Goal: Find specific page/section: Find specific page/section

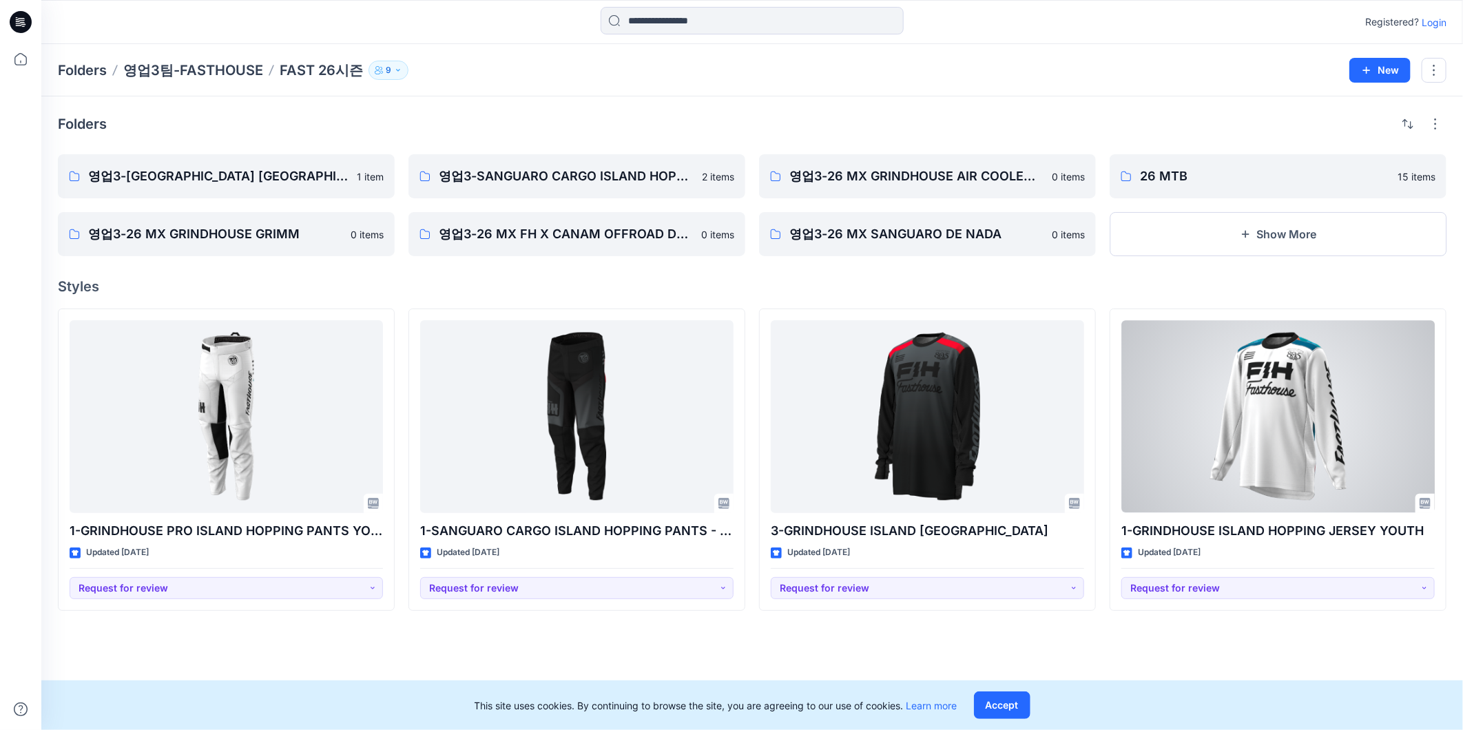
drag, startPoint x: 1272, startPoint y: 442, endPoint x: 1254, endPoint y: 380, distance: 65.2
click at [1272, 442] on div at bounding box center [1277, 416] width 313 height 193
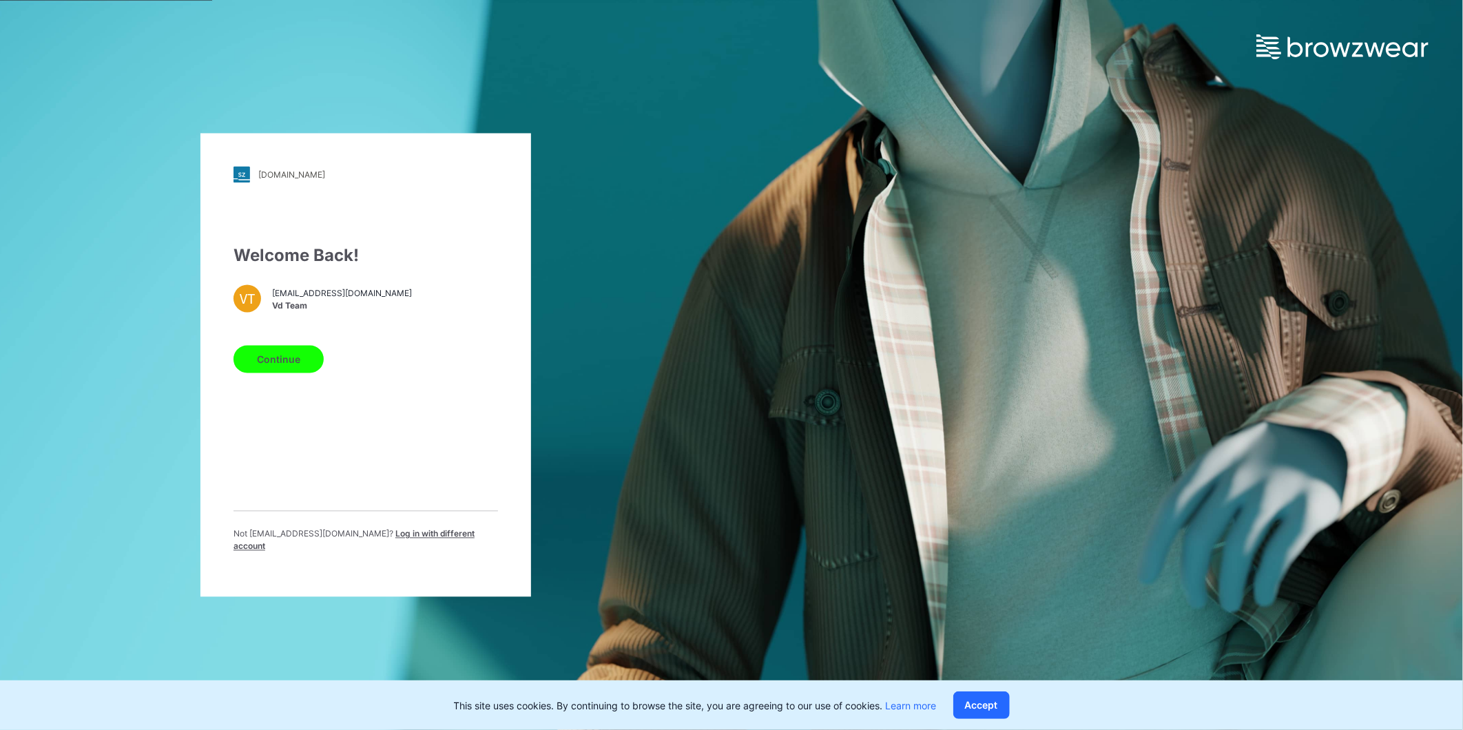
click at [285, 369] on button "Continue" at bounding box center [279, 360] width 90 height 28
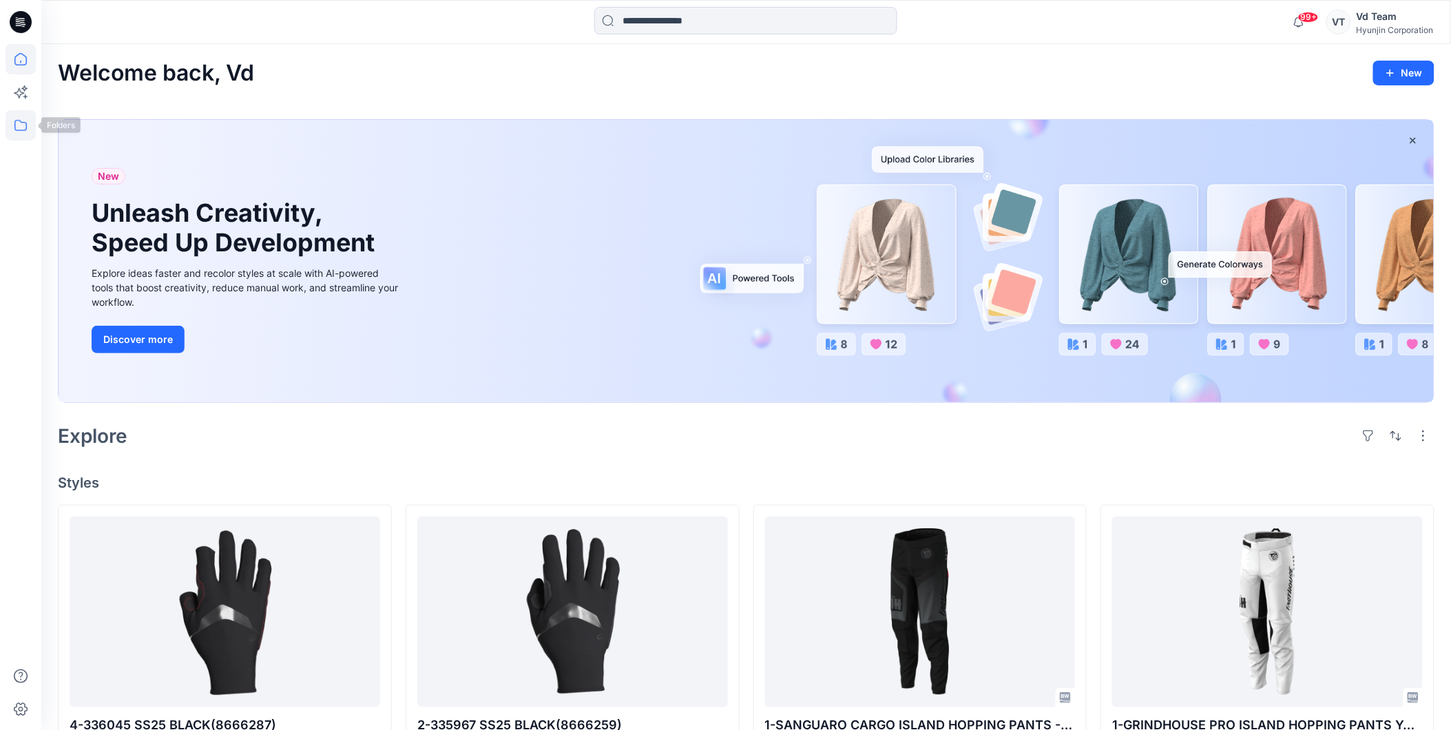
click at [21, 120] on icon at bounding box center [21, 125] width 30 height 30
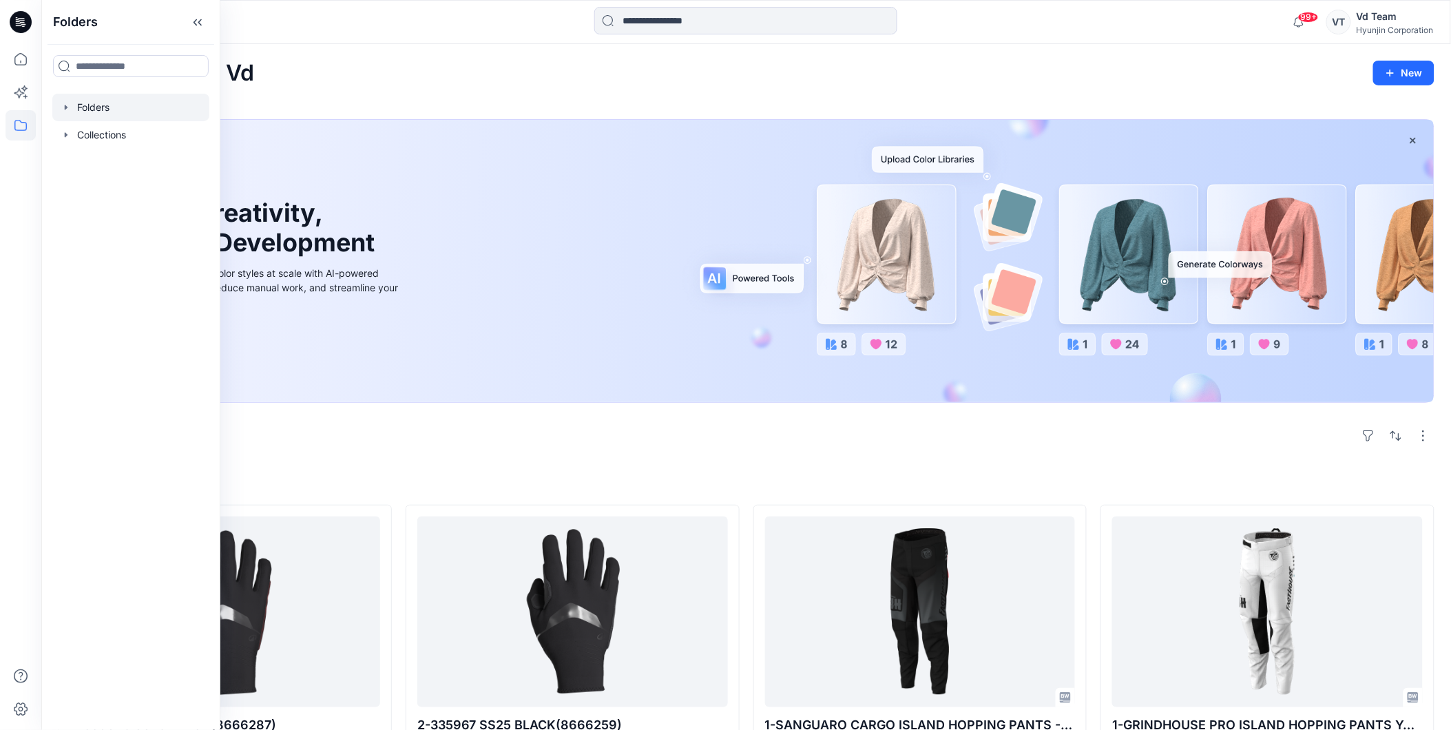
click at [106, 114] on div at bounding box center [130, 108] width 157 height 28
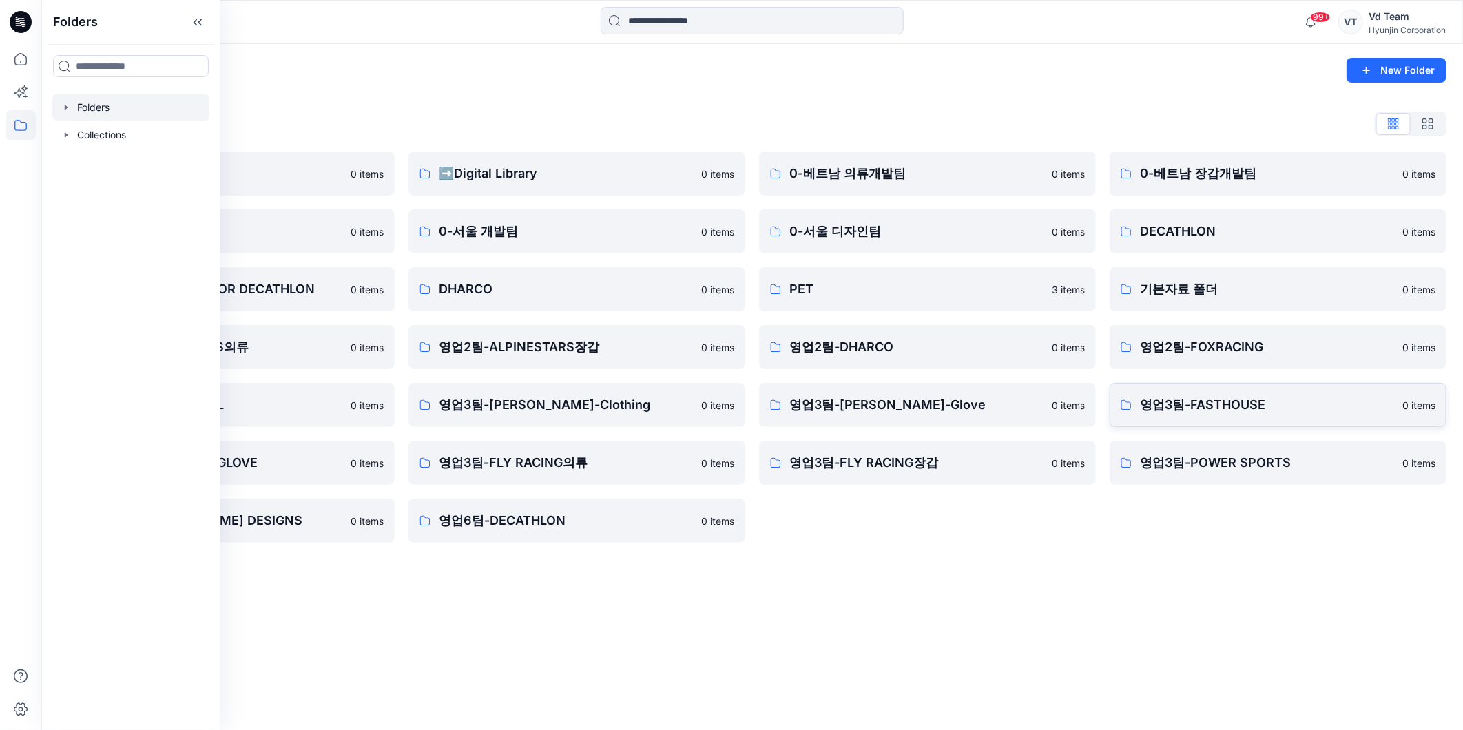
click at [1213, 413] on p "영업3팀-FASTHOUSE" at bounding box center [1267, 404] width 254 height 19
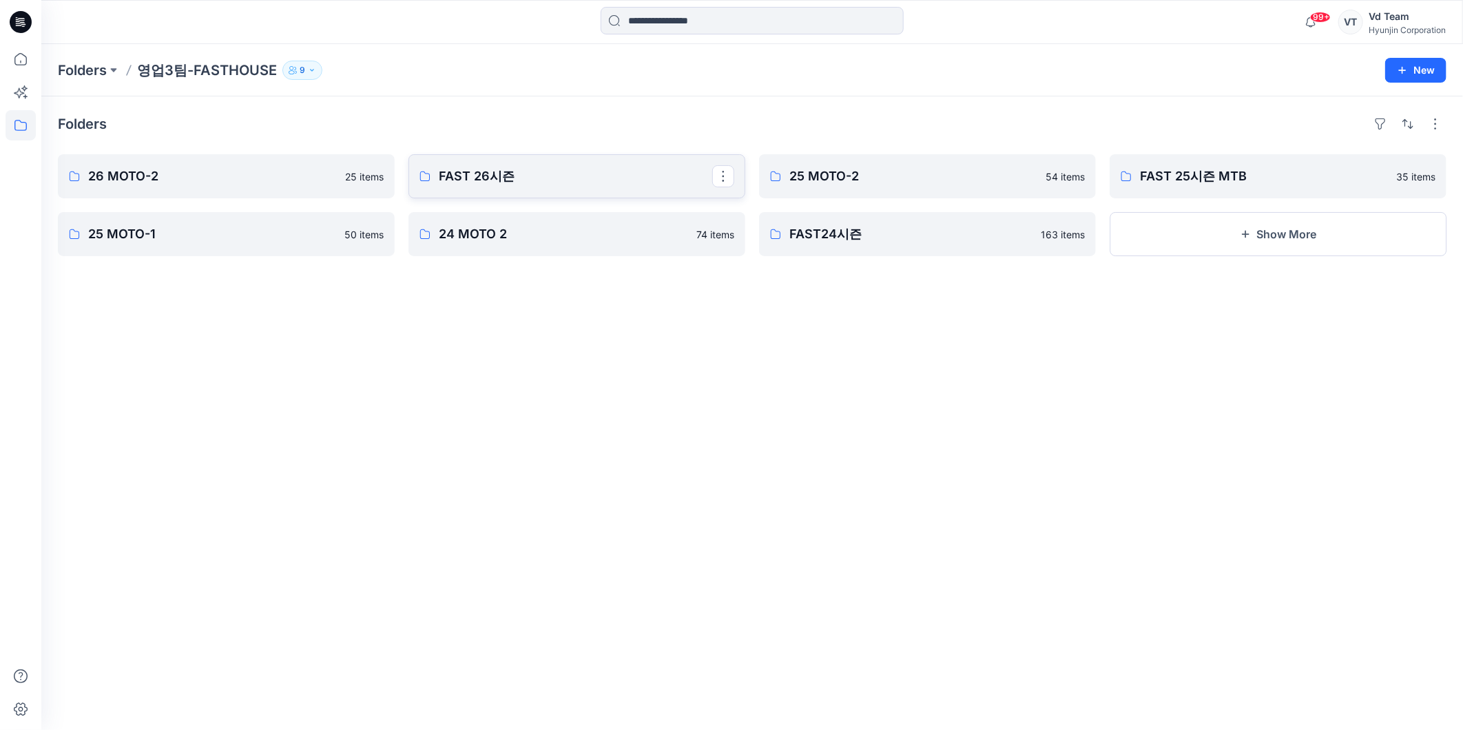
click at [486, 176] on p "FAST 26시즌" at bounding box center [575, 176] width 273 height 19
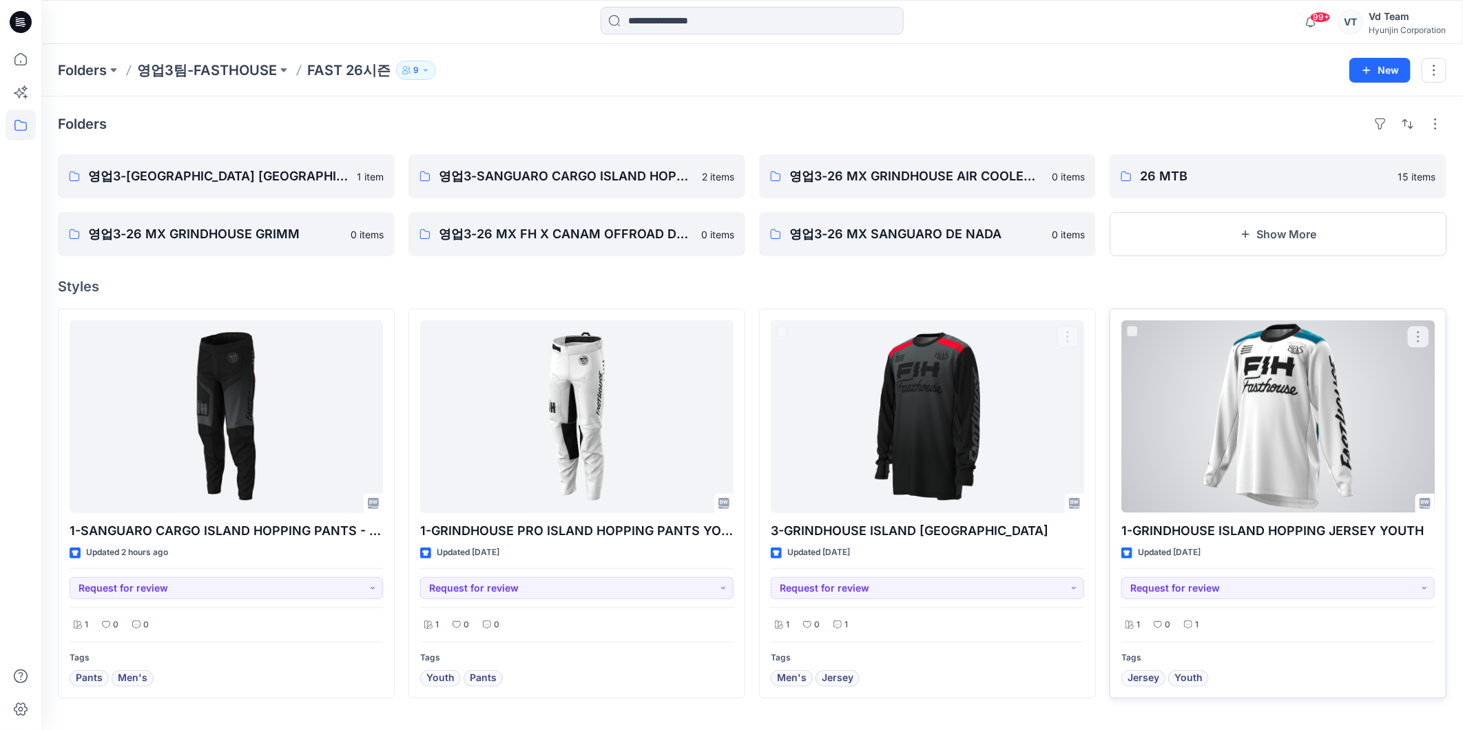
click at [1250, 421] on div at bounding box center [1277, 416] width 313 height 193
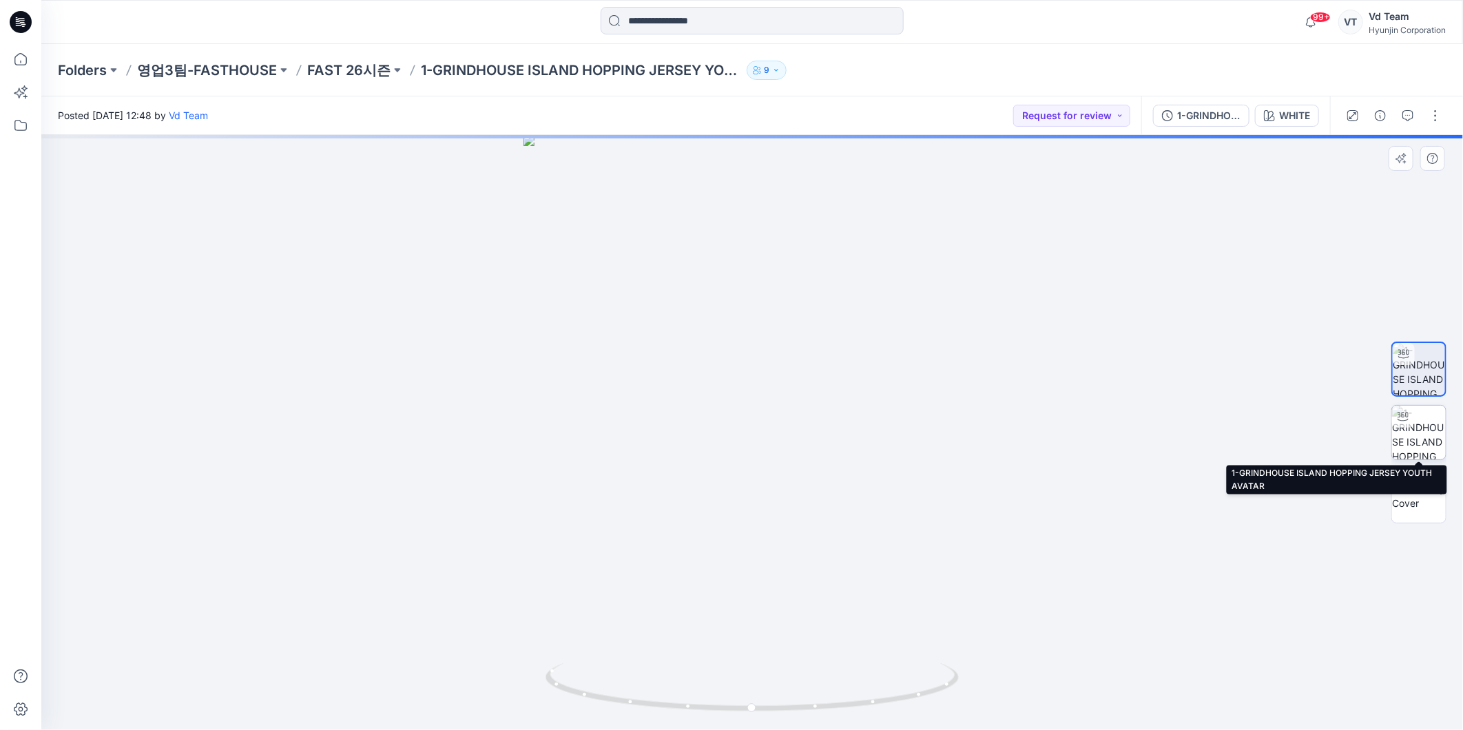
click at [1431, 432] on img at bounding box center [1419, 433] width 54 height 54
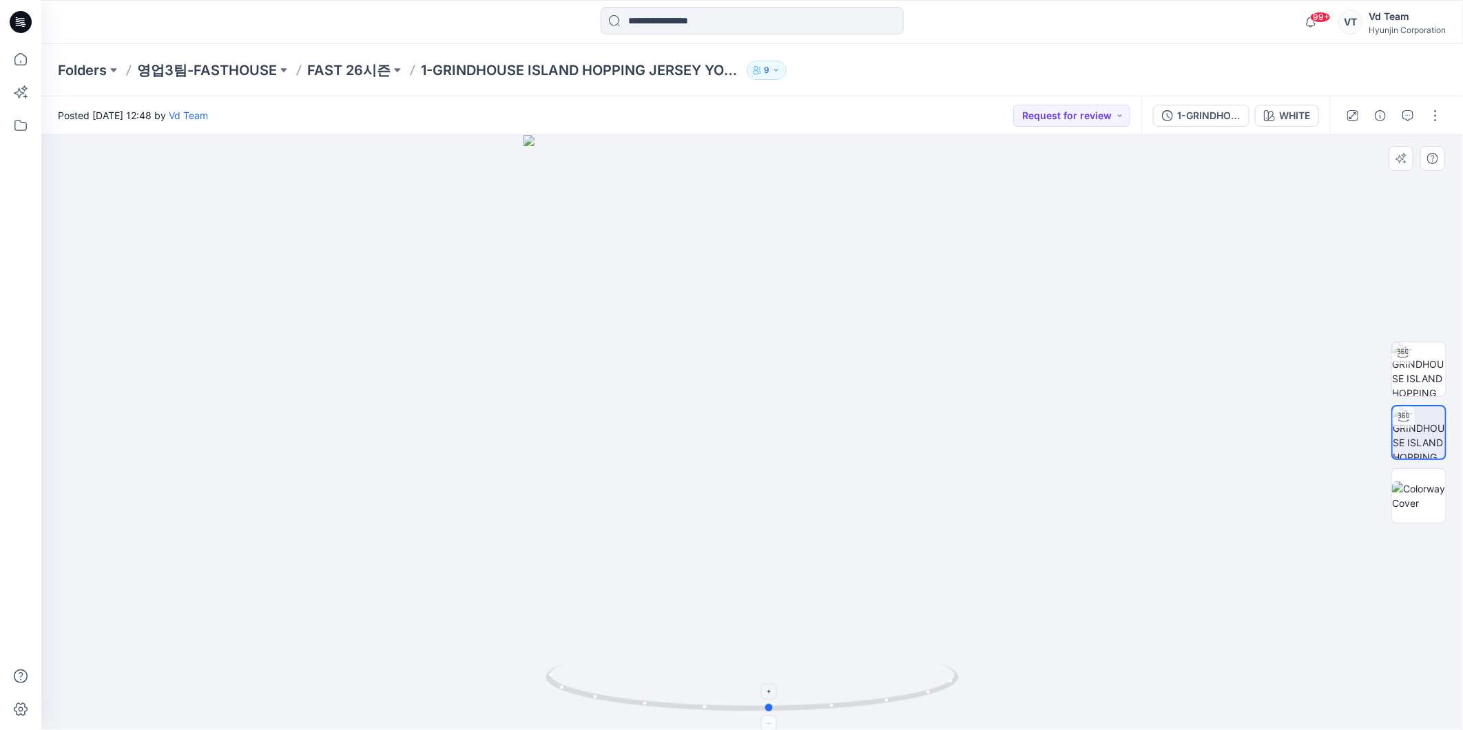
drag, startPoint x: 855, startPoint y: 701, endPoint x: 873, endPoint y: 710, distance: 20.3
click at [873, 710] on icon at bounding box center [754, 689] width 417 height 52
drag, startPoint x: 1425, startPoint y: 380, endPoint x: 1385, endPoint y: 391, distance: 41.0
click at [1425, 380] on img at bounding box center [1419, 369] width 54 height 54
drag, startPoint x: 862, startPoint y: 687, endPoint x: 675, endPoint y: 715, distance: 188.8
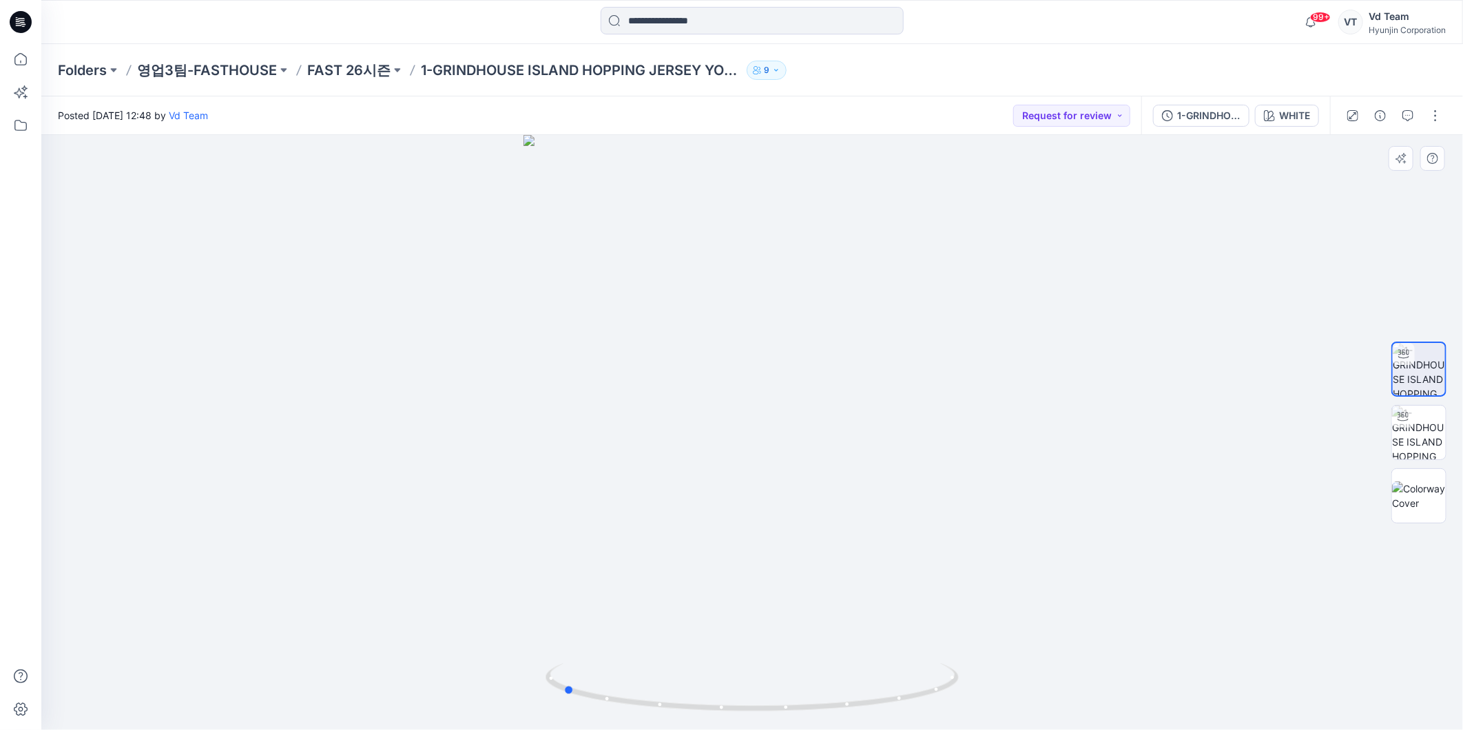
click at [675, 715] on div at bounding box center [752, 432] width 1422 height 595
